Goal: Find specific page/section: Find specific page/section

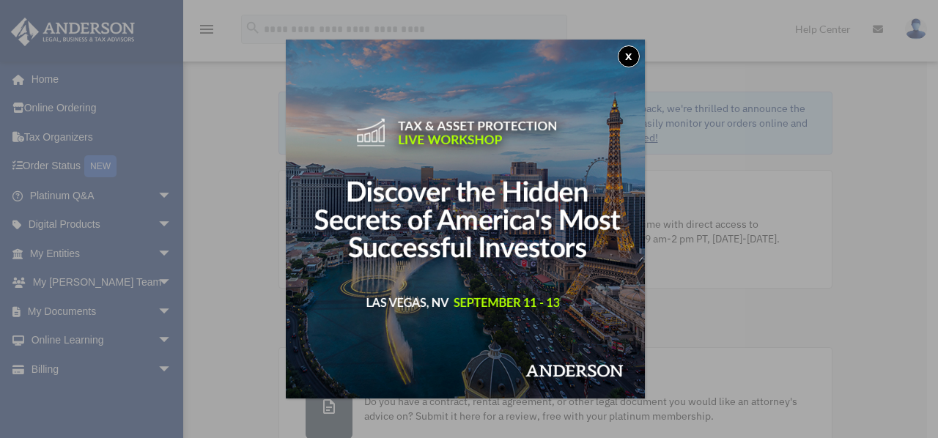
click at [631, 58] on button "x" at bounding box center [628, 56] width 22 height 22
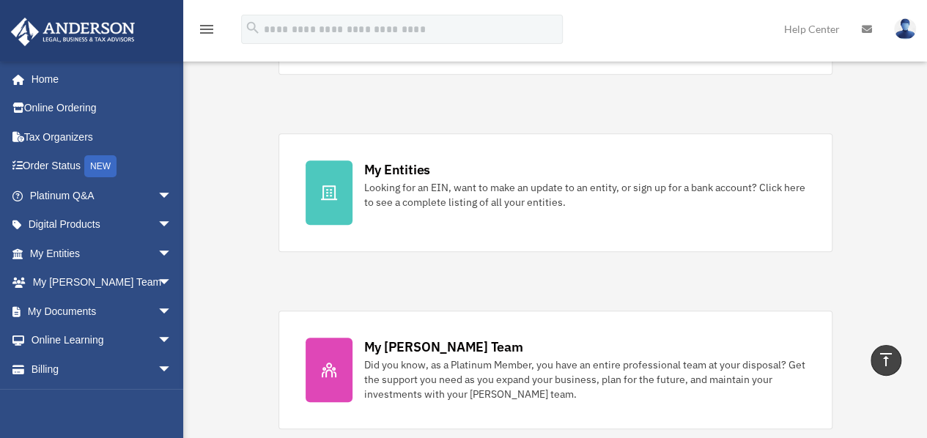
scroll to position [387, 0]
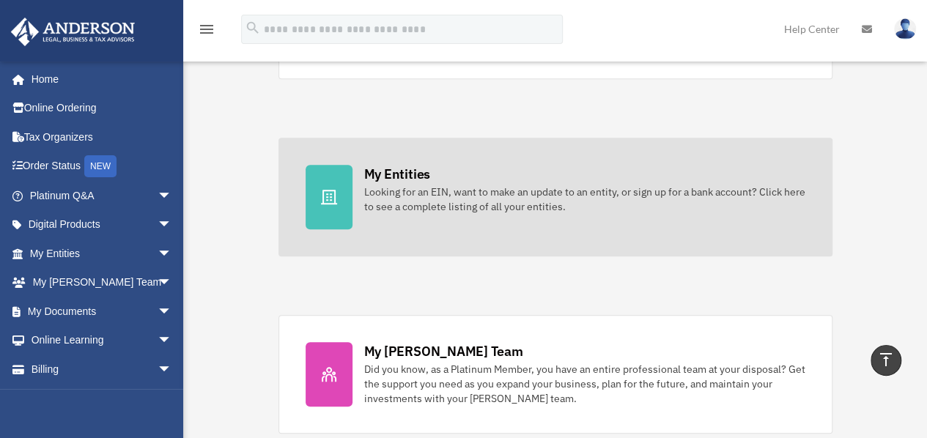
click at [649, 191] on div "Looking for an EIN, want to make an update to an entity, or sign up for a bank …" at bounding box center [584, 199] width 441 height 29
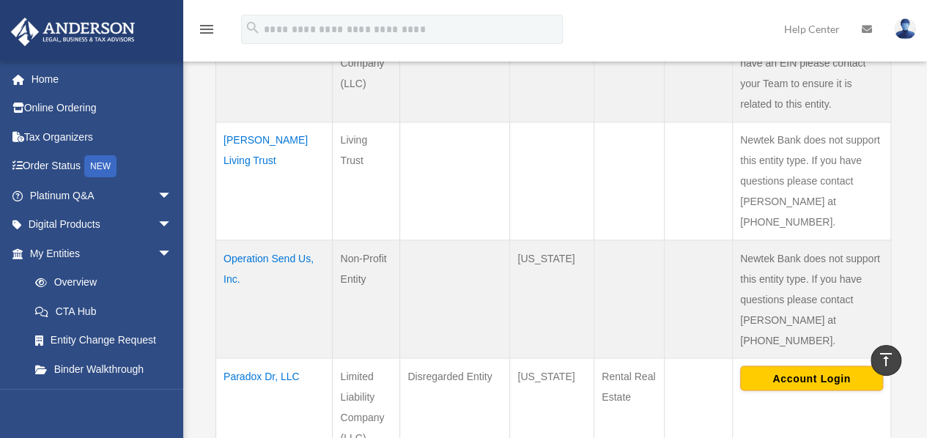
scroll to position [1155, 0]
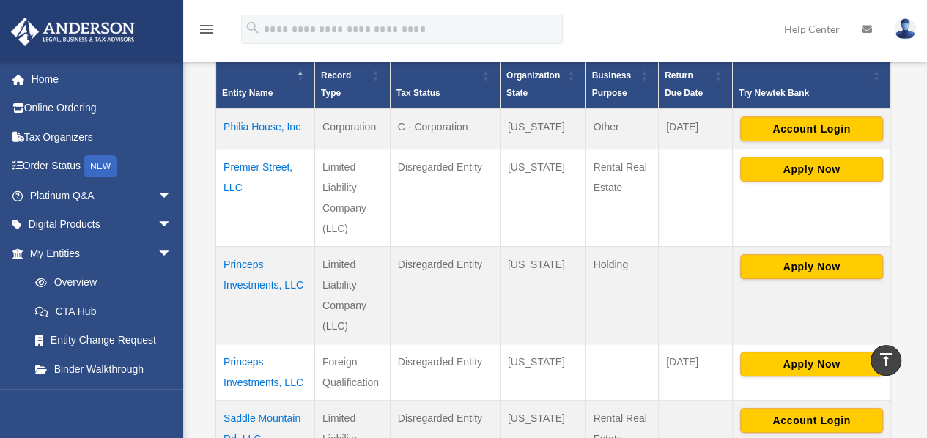
scroll to position [324, 0]
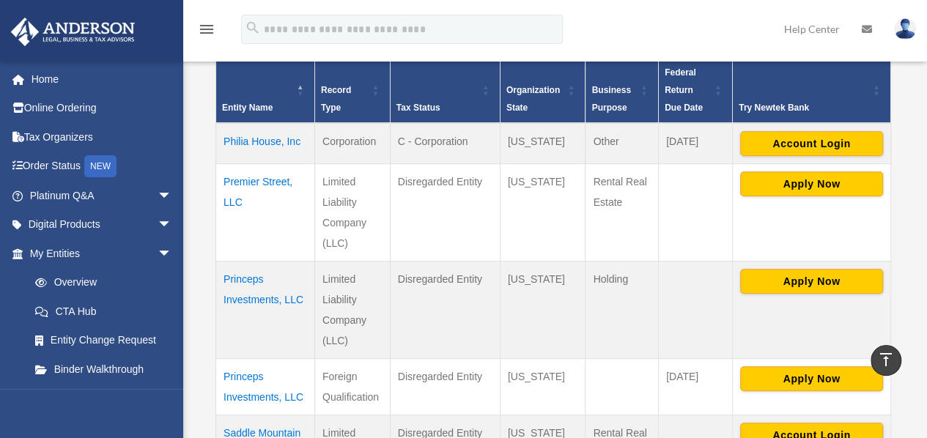
click at [278, 138] on td "Philia House, Inc" at bounding box center [265, 143] width 99 height 41
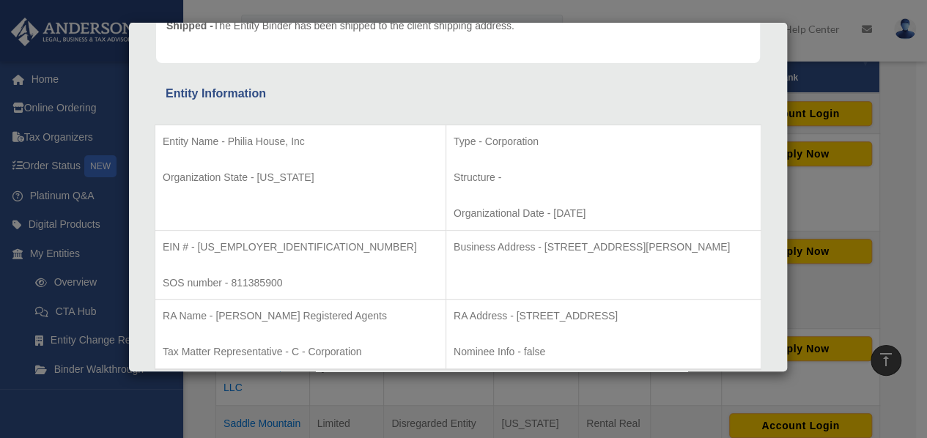
scroll to position [275, 0]
